Goal: Task Accomplishment & Management: Manage account settings

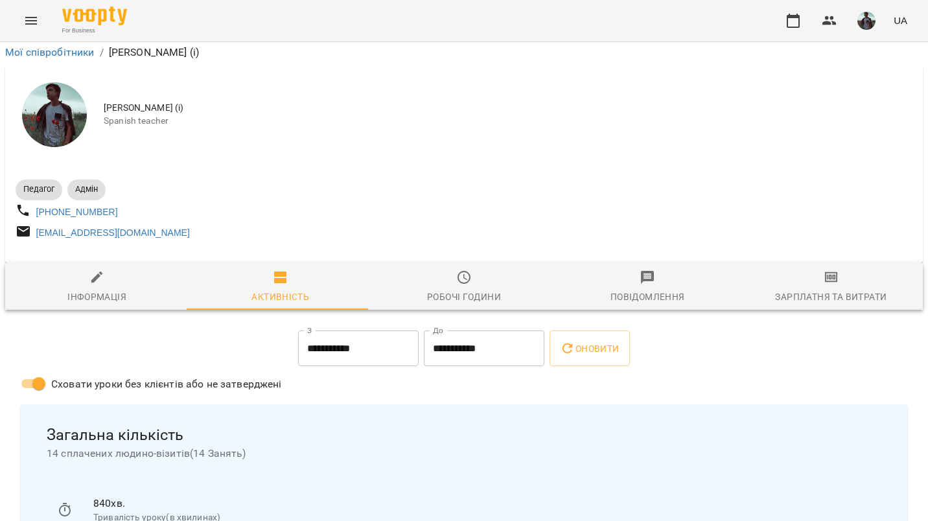
scroll to position [173, 0]
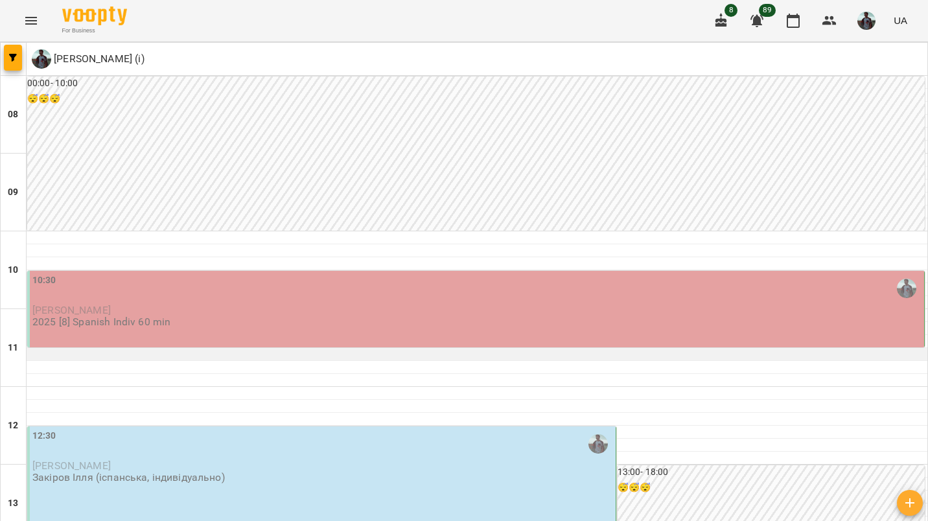
scroll to position [67, 0]
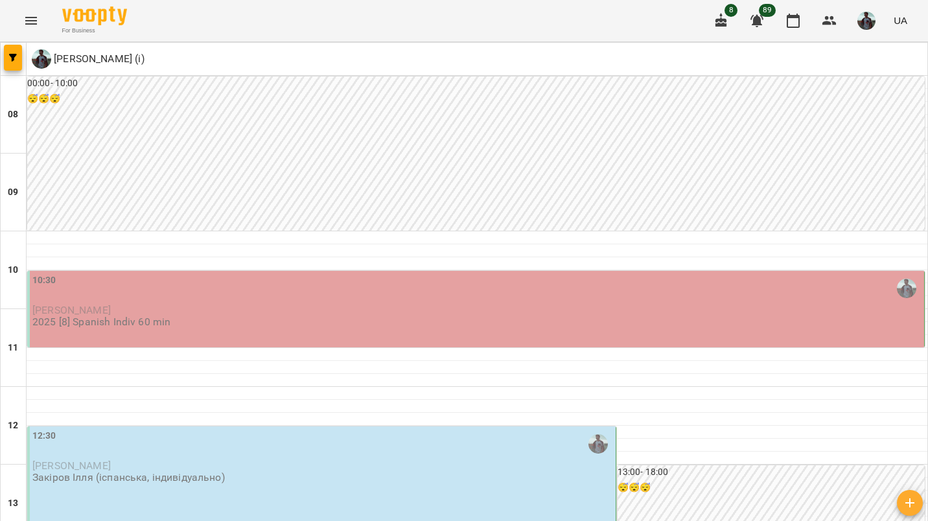
click at [343, 305] on p "[PERSON_NAME]" at bounding box center [476, 310] width 889 height 11
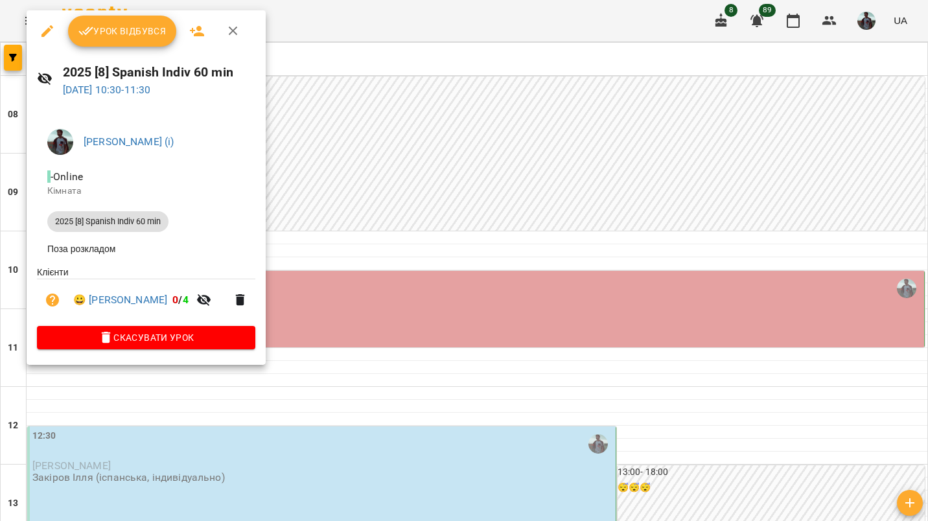
click at [121, 29] on span "Урок відбувся" at bounding box center [122, 31] width 88 height 16
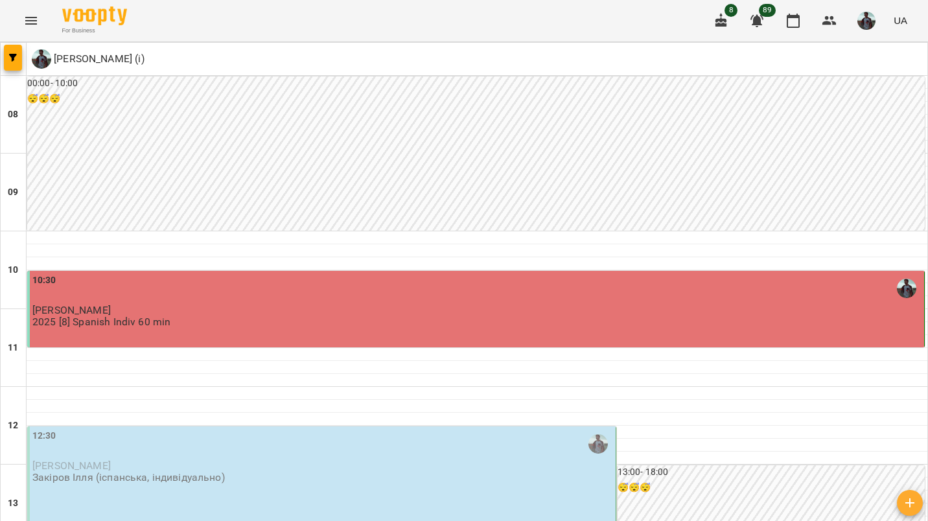
scroll to position [46, 0]
